Goal: Find specific page/section: Find specific page/section

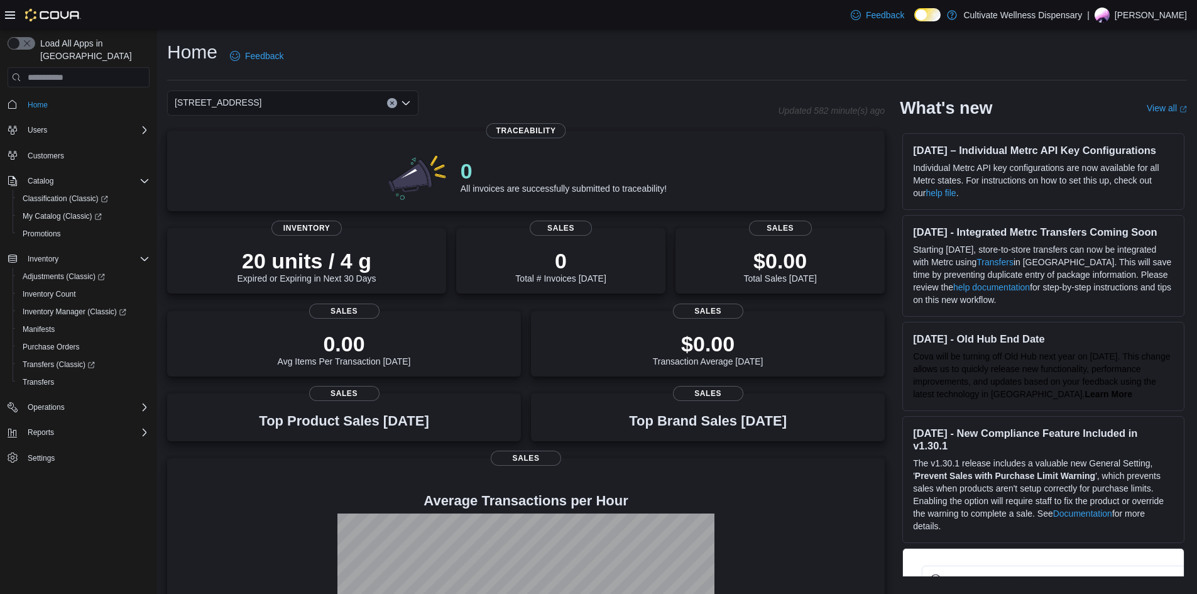
click at [407, 103] on icon "Open list of options" at bounding box center [406, 103] width 8 height 4
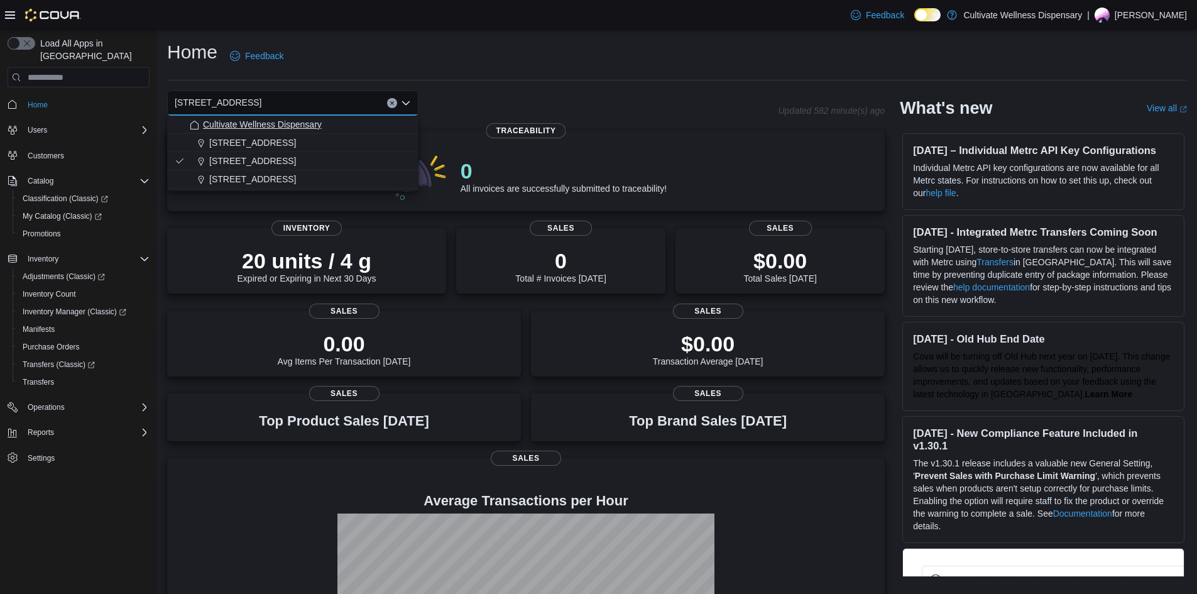
click at [376, 128] on div "Cultivate Wellness Dispensary" at bounding box center [300, 124] width 221 height 13
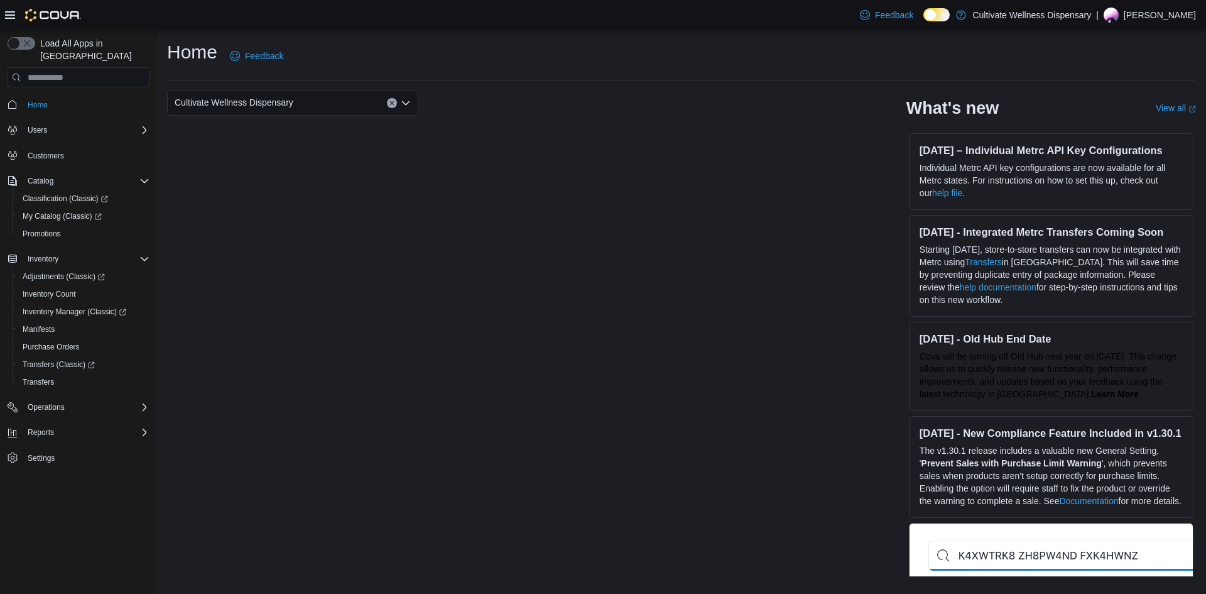
click at [408, 104] on icon "Open list of options" at bounding box center [406, 103] width 8 height 4
click at [296, 179] on span "[STREET_ADDRESS]" at bounding box center [252, 179] width 87 height 13
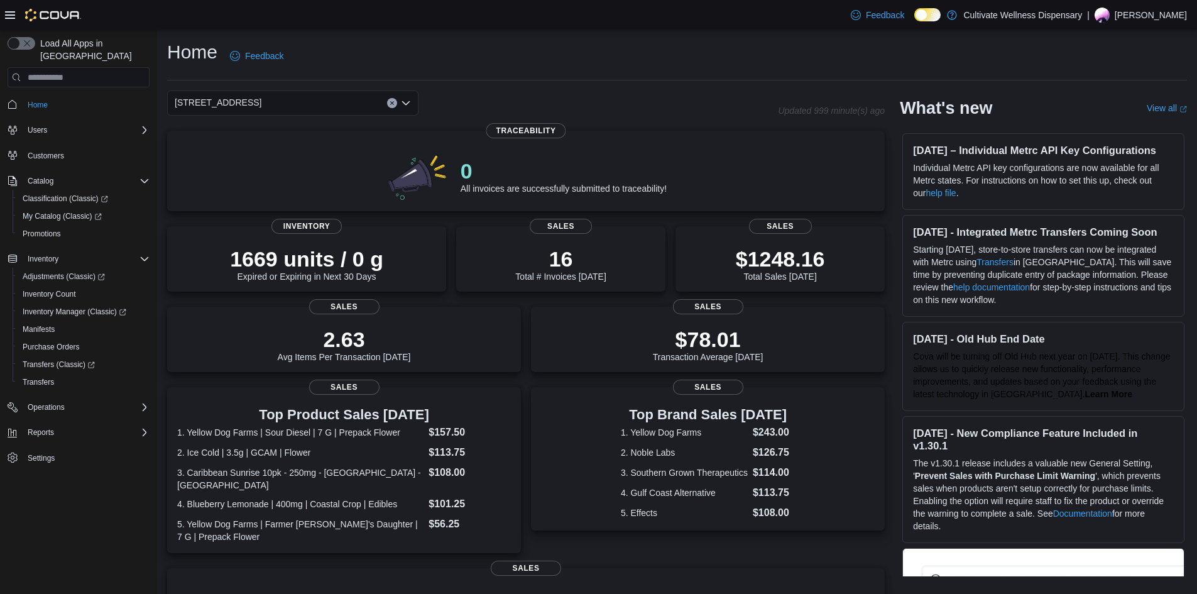
click at [403, 104] on icon "Open list of options" at bounding box center [406, 103] width 10 height 10
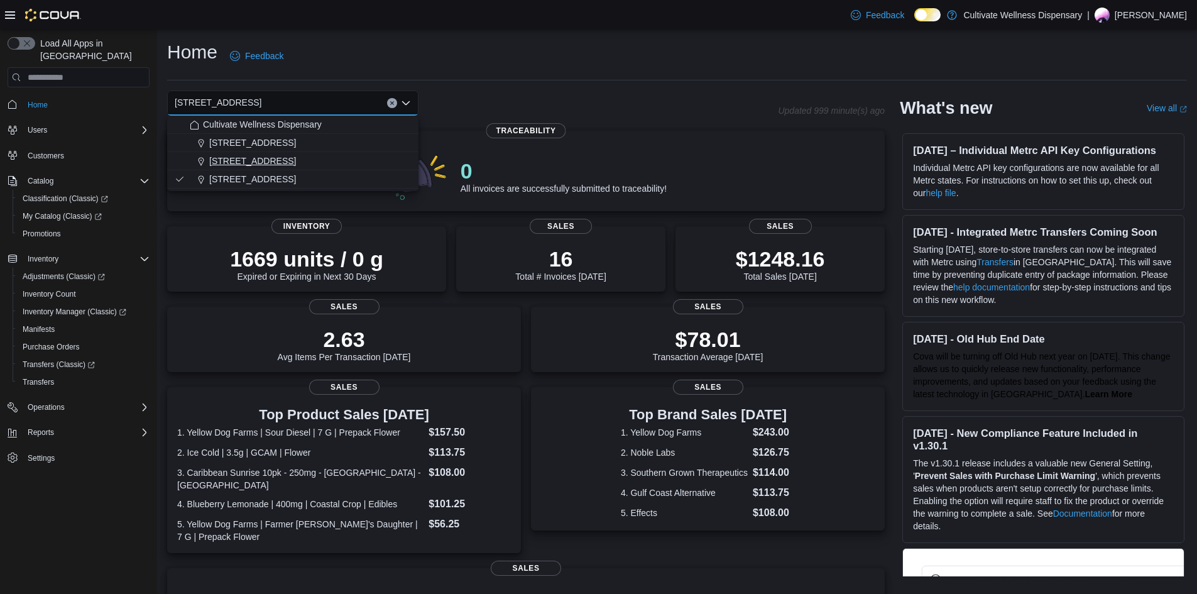
click at [380, 167] on button "[STREET_ADDRESS]" at bounding box center [292, 161] width 251 height 18
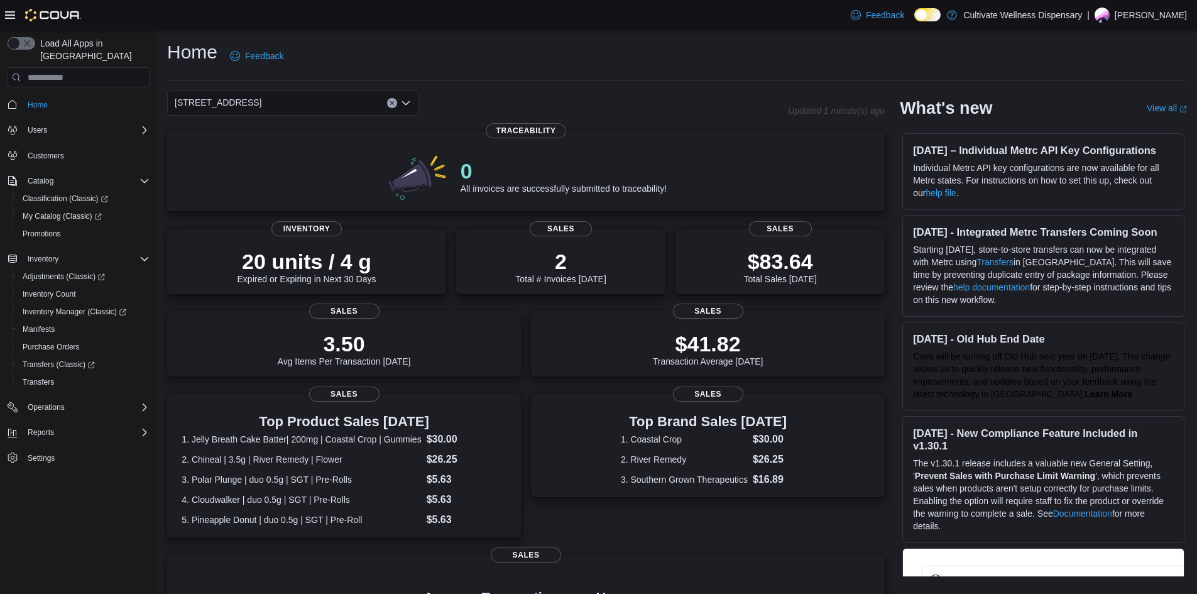
click at [404, 105] on icon "Open list of options" at bounding box center [406, 103] width 10 height 10
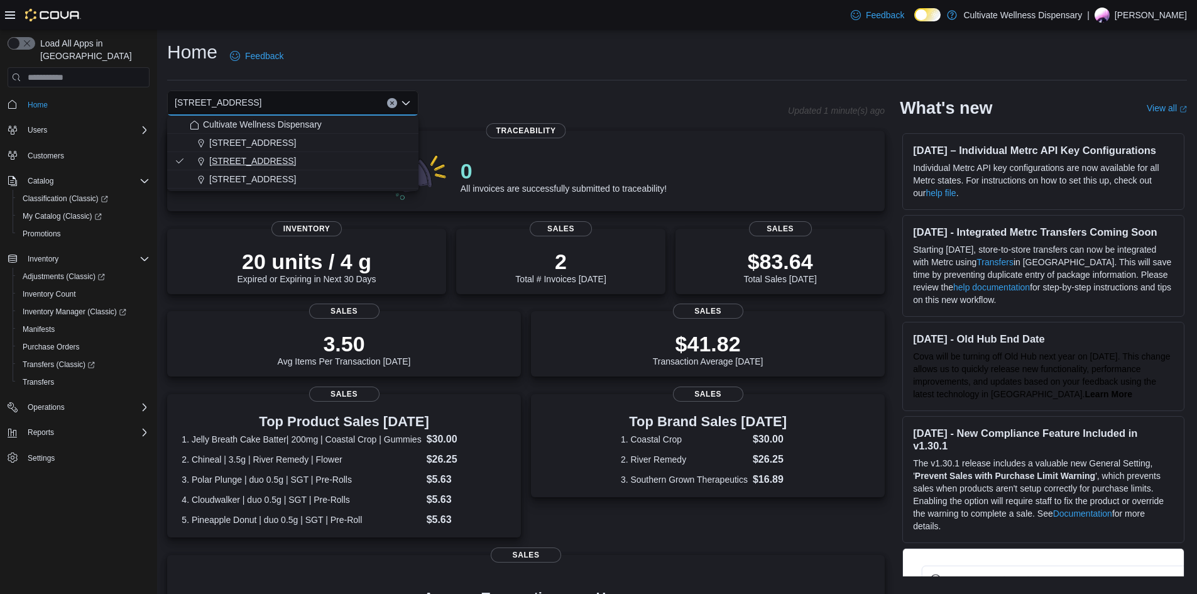
click at [296, 158] on span "[STREET_ADDRESS]" at bounding box center [252, 161] width 87 height 13
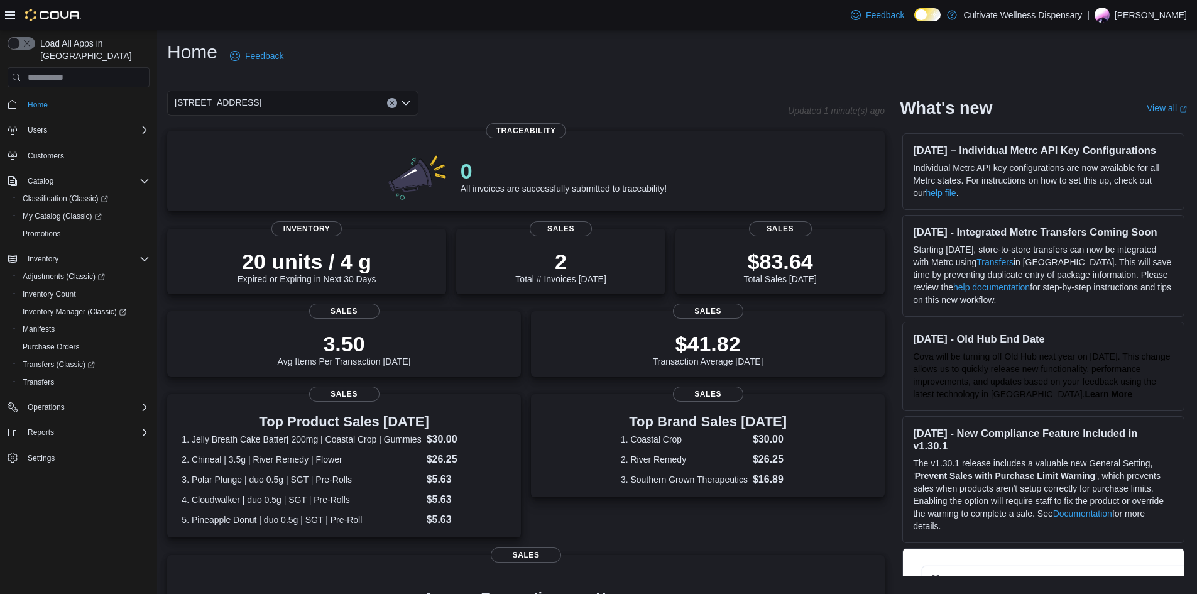
drag, startPoint x: 406, startPoint y: 105, endPoint x: 398, endPoint y: 112, distance: 10.7
click at [405, 105] on icon "Open list of options" at bounding box center [406, 103] width 8 height 4
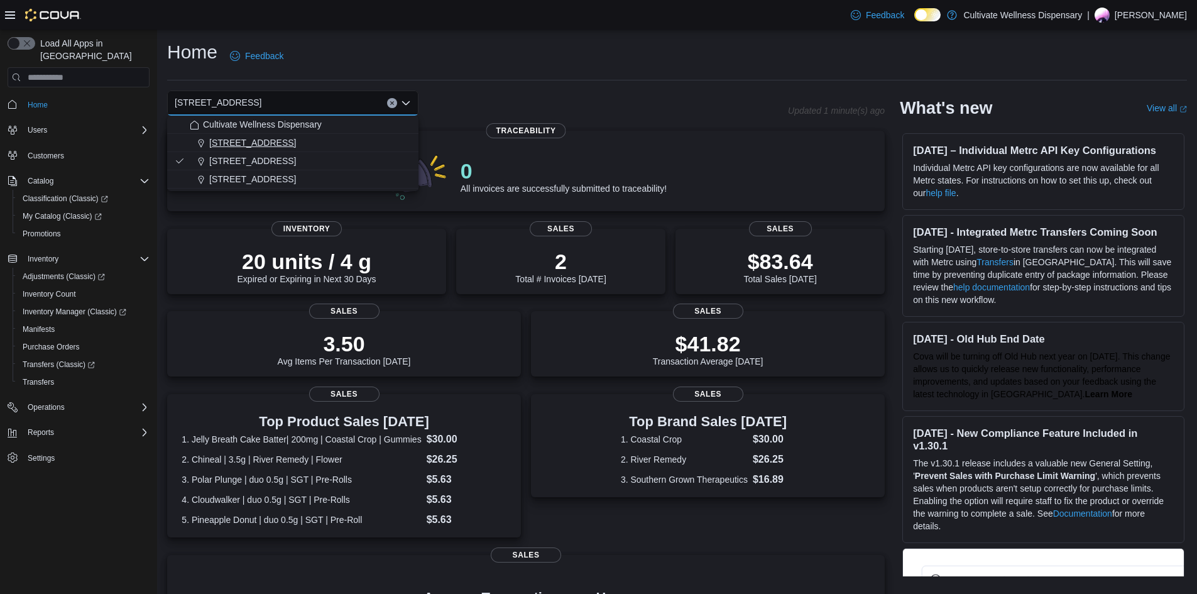
click at [357, 144] on div "[STREET_ADDRESS]" at bounding box center [300, 142] width 221 height 13
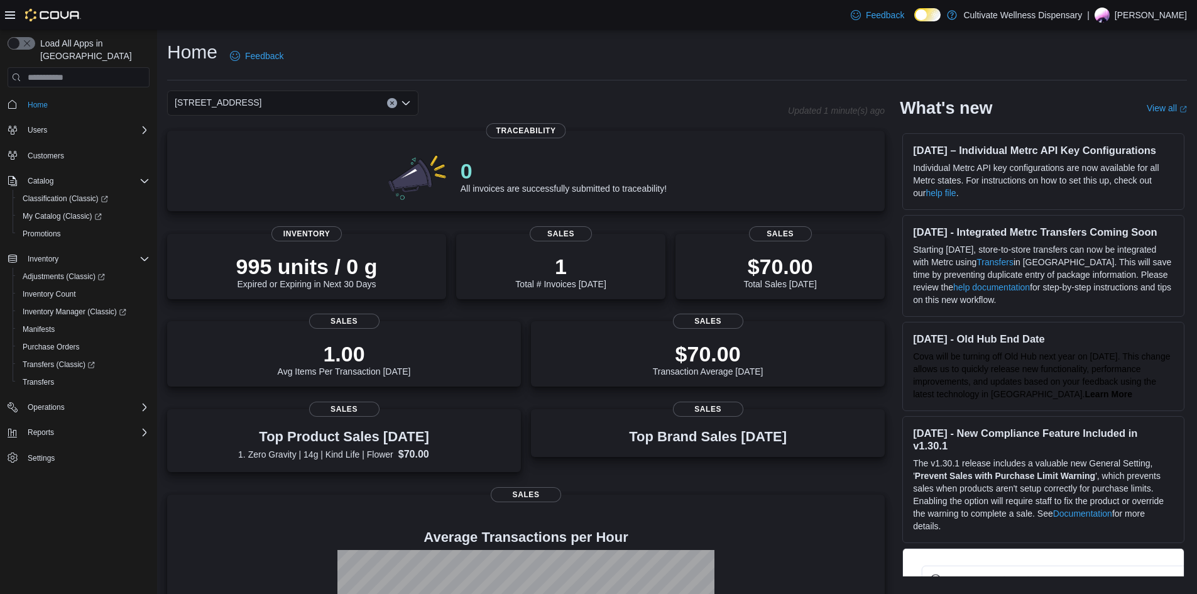
click at [403, 103] on icon "Open list of options" at bounding box center [406, 103] width 8 height 4
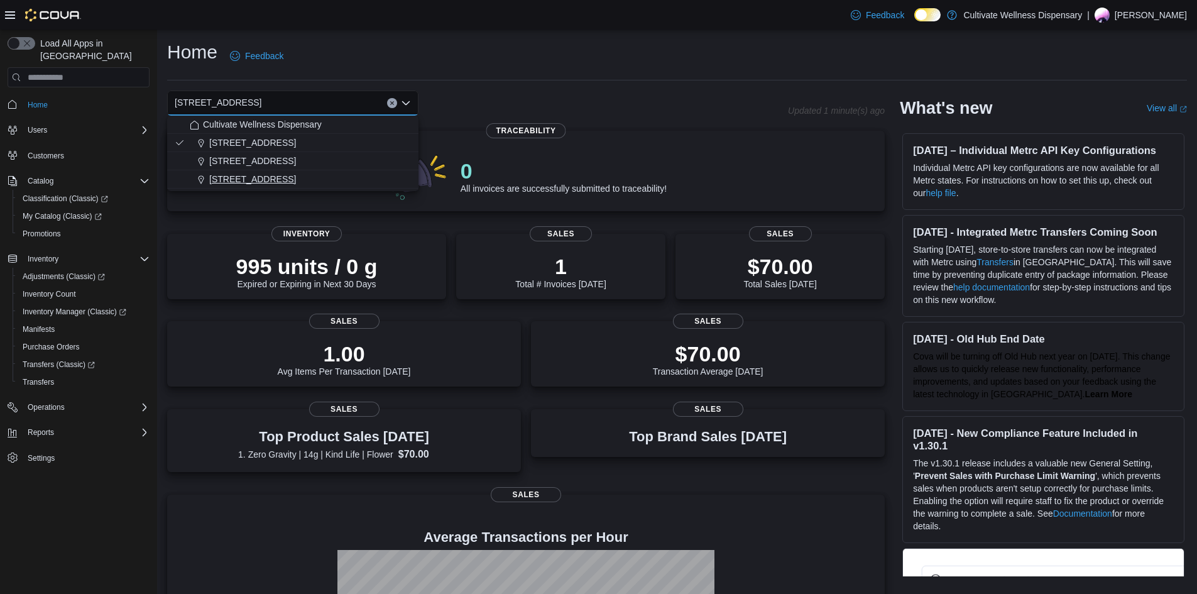
click at [296, 179] on span "[STREET_ADDRESS]" at bounding box center [252, 179] width 87 height 13
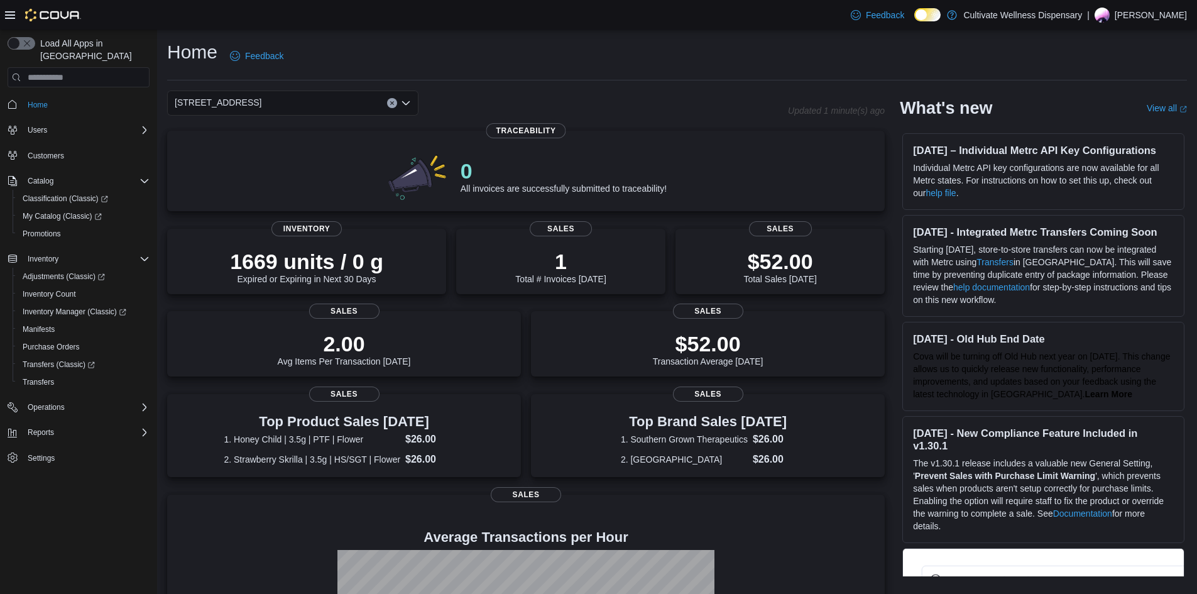
click at [405, 102] on icon "Open list of options" at bounding box center [406, 103] width 10 height 10
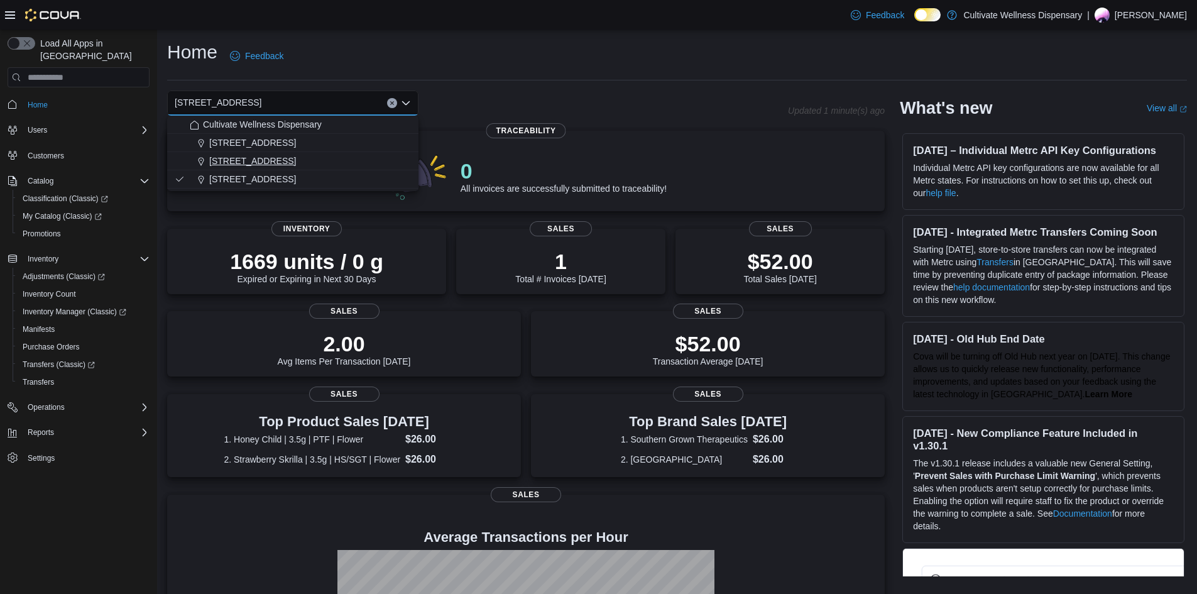
click at [296, 159] on span "[STREET_ADDRESS]" at bounding box center [252, 161] width 87 height 13
